Goal: Communication & Community: Answer question/provide support

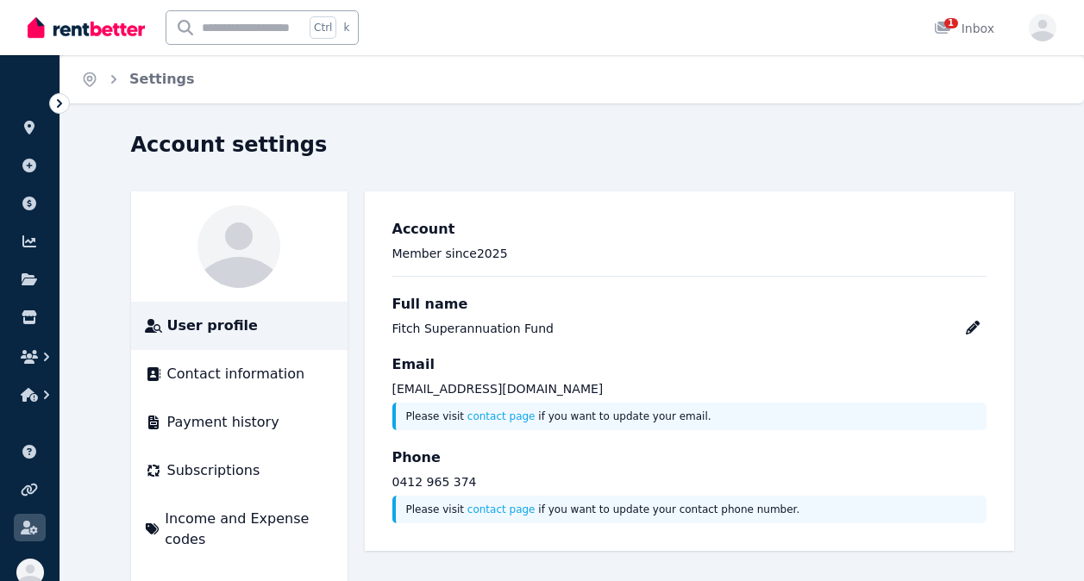
scroll to position [41, 0]
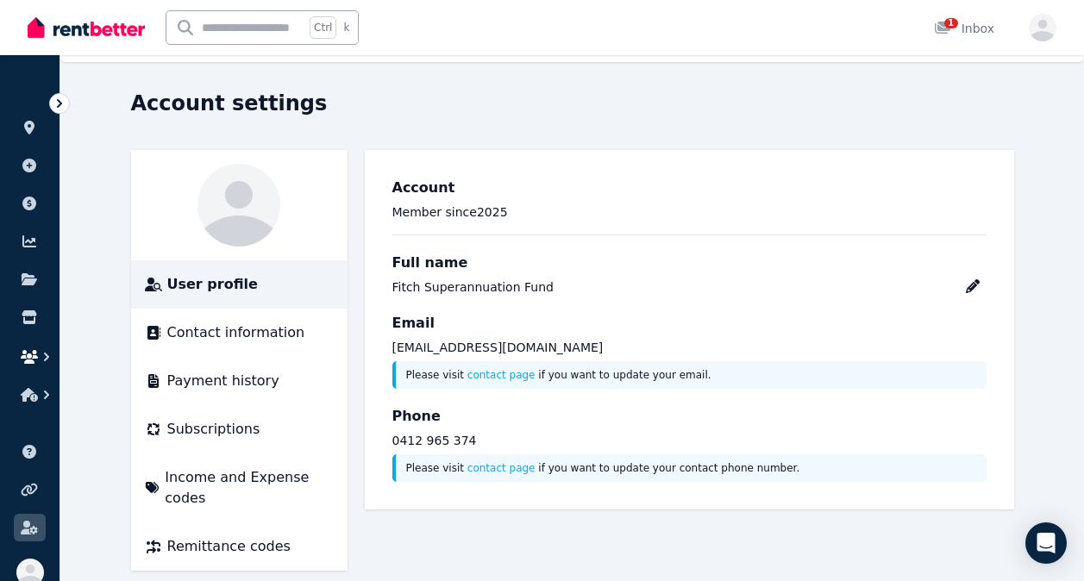
click at [34, 355] on icon "button" at bounding box center [29, 357] width 17 height 14
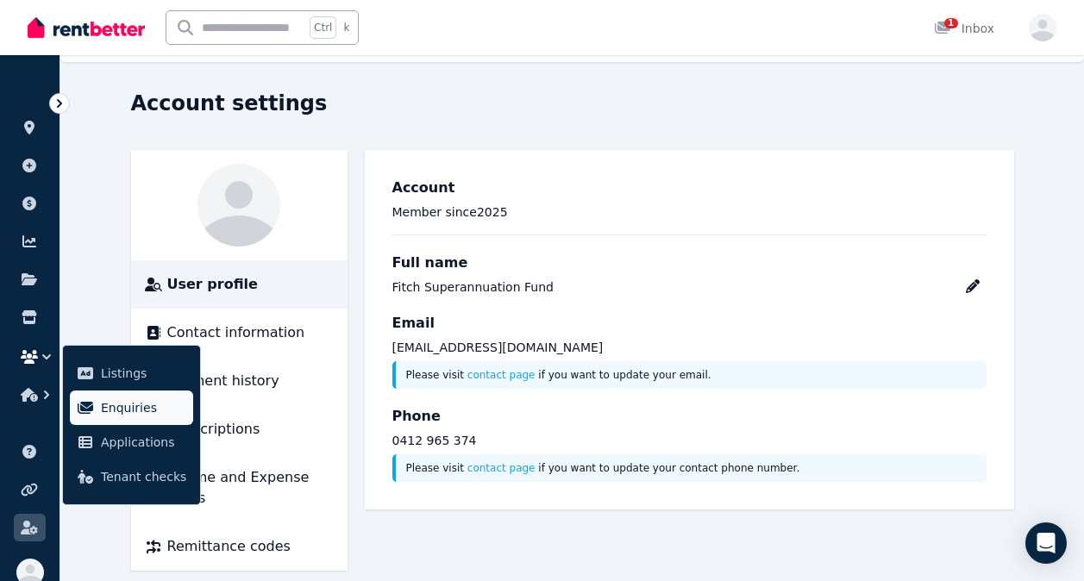
click at [112, 403] on span "Enquiries" at bounding box center [143, 408] width 85 height 21
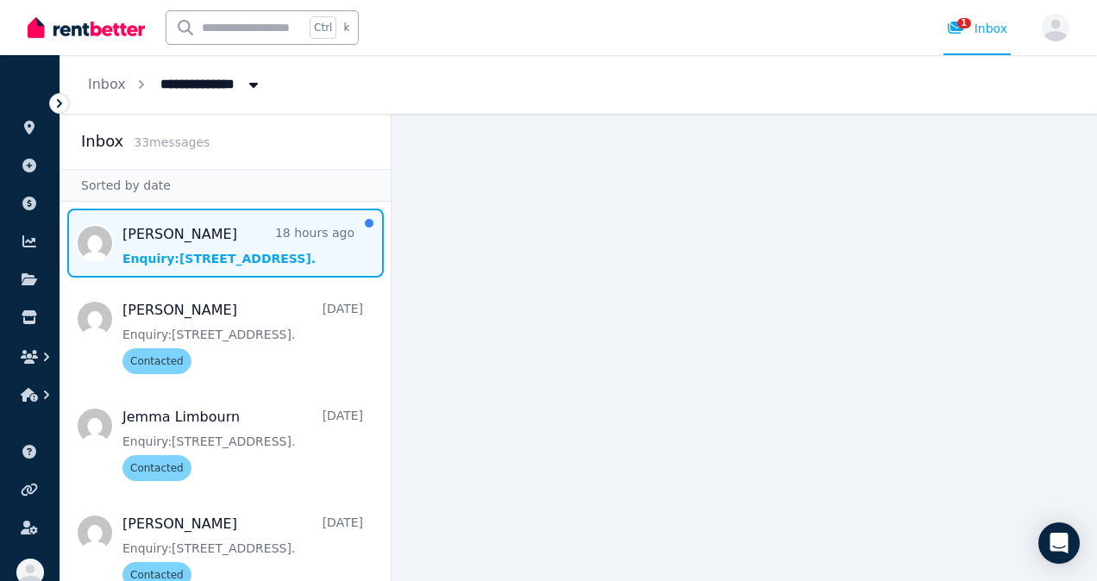
click at [230, 242] on span "Message list" at bounding box center [225, 243] width 330 height 69
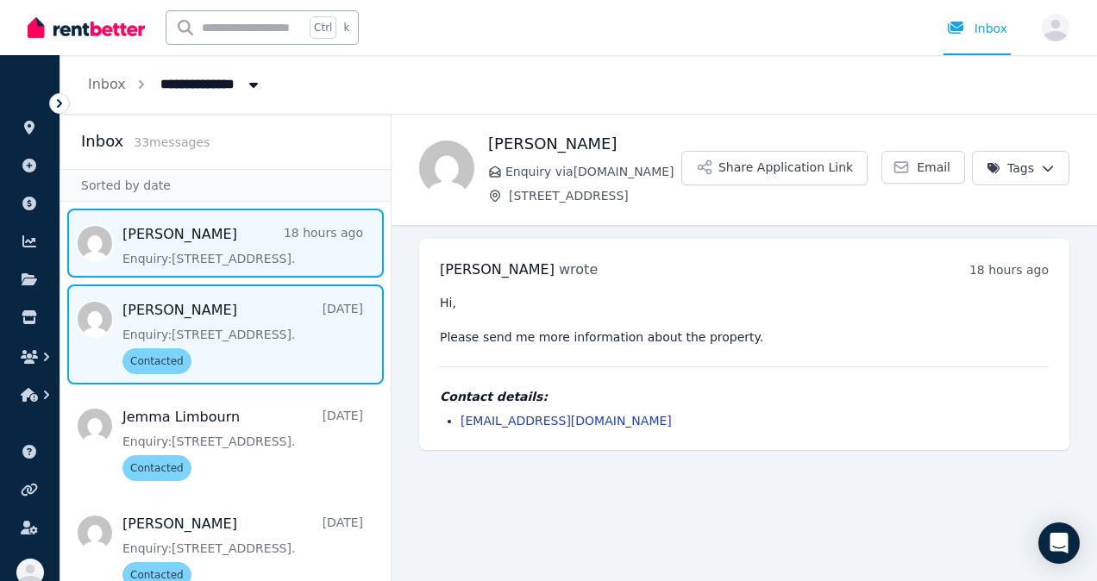
click at [159, 357] on span "Message list" at bounding box center [225, 335] width 330 height 100
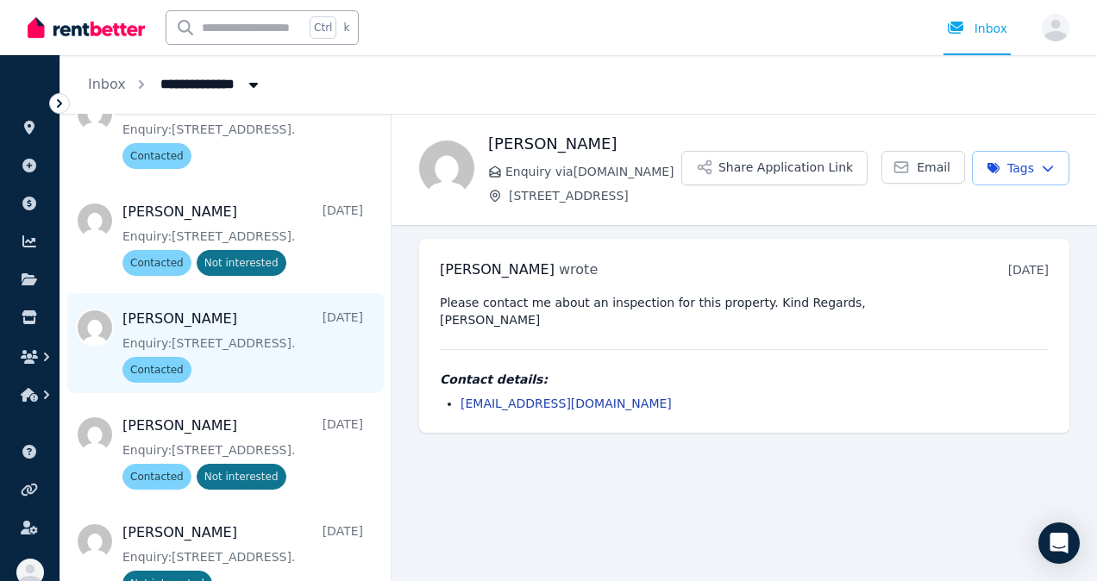
scroll to position [2129, 0]
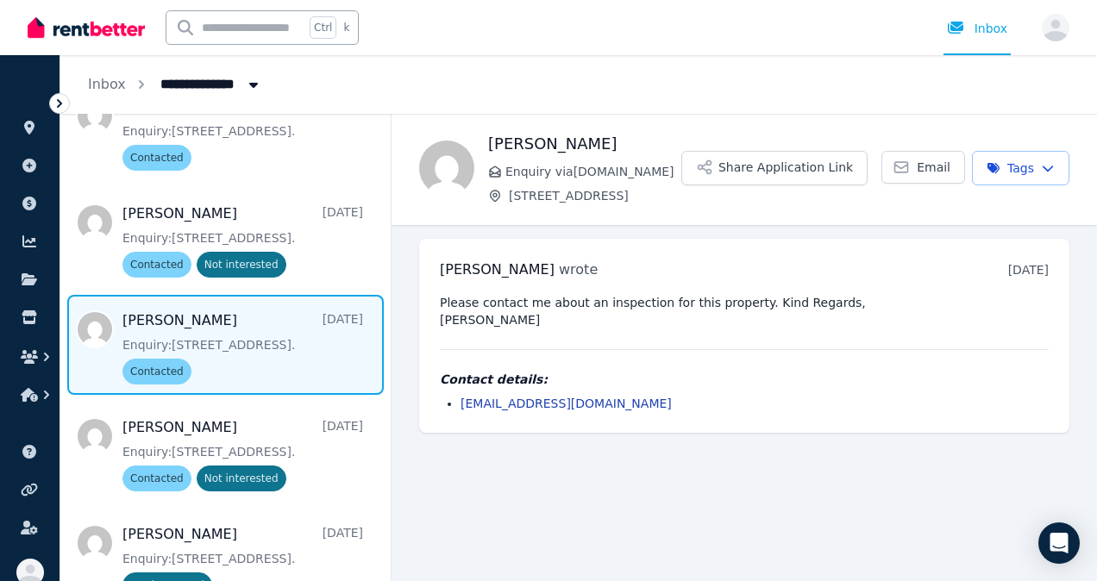
click at [208, 324] on span "Message list" at bounding box center [225, 345] width 330 height 100
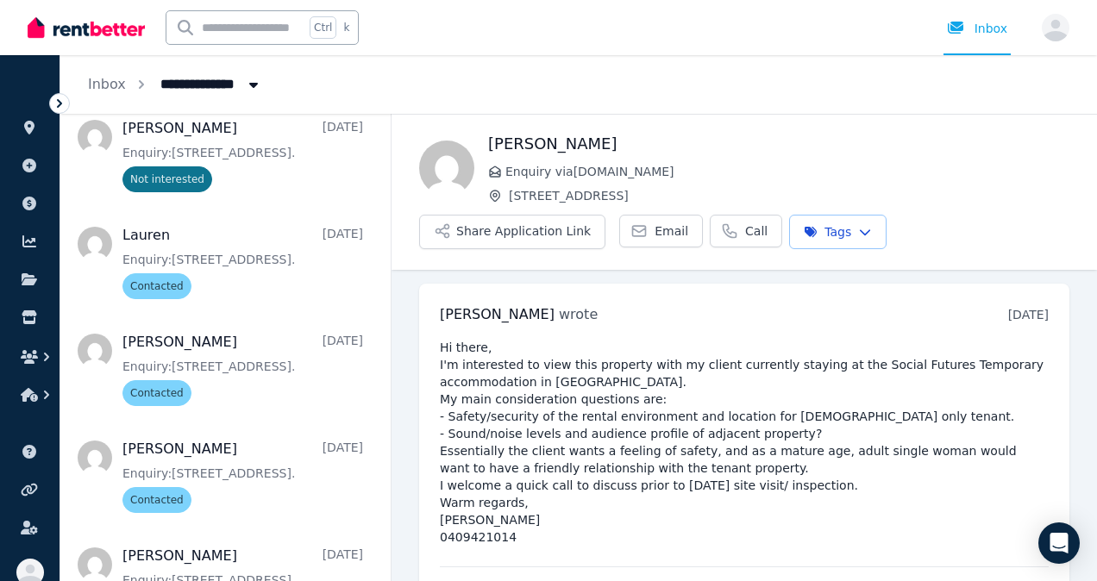
scroll to position [2540, 0]
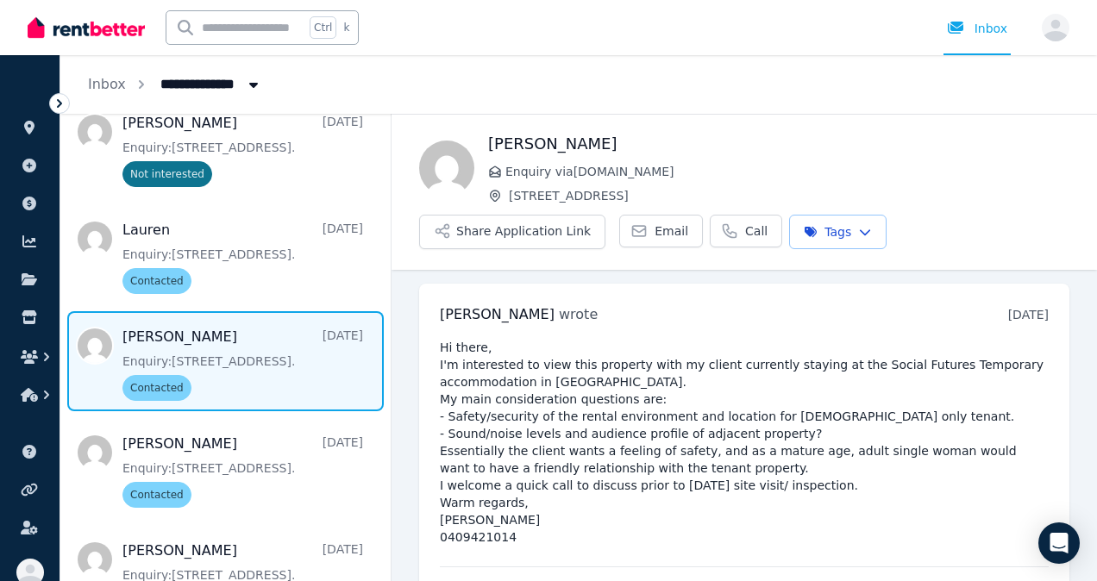
click at [238, 364] on span "Message list" at bounding box center [225, 361] width 330 height 100
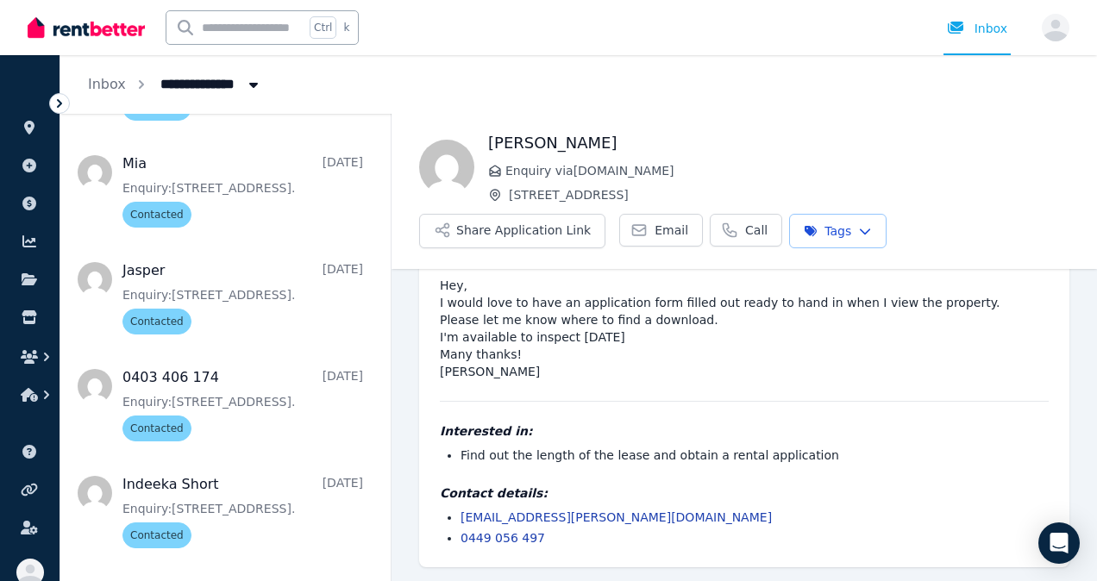
scroll to position [1540, 0]
